Goal: Check status

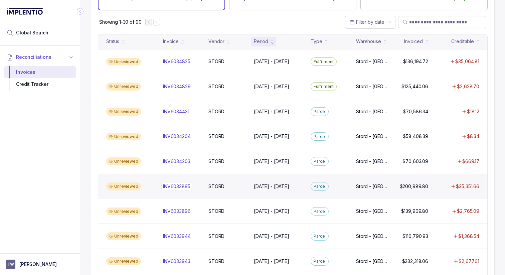
scroll to position [48, 0]
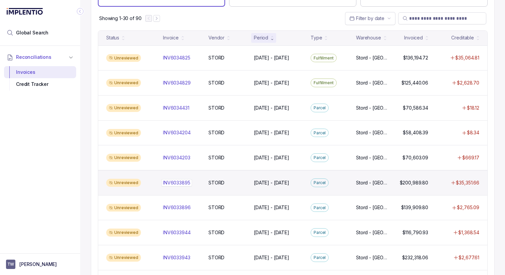
click at [177, 184] on div "INV6033895 INV6033895" at bounding box center [176, 182] width 27 height 7
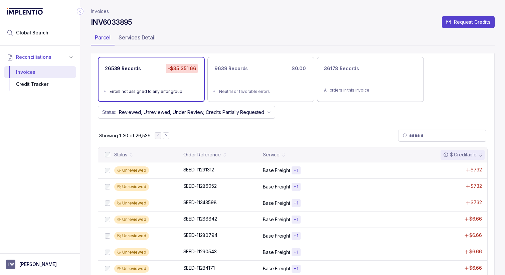
scroll to position [49, 0]
click at [189, 169] on div "SEED-11291312 SEED-11291312" at bounding box center [198, 170] width 31 height 7
